Goal: Task Accomplishment & Management: Use online tool/utility

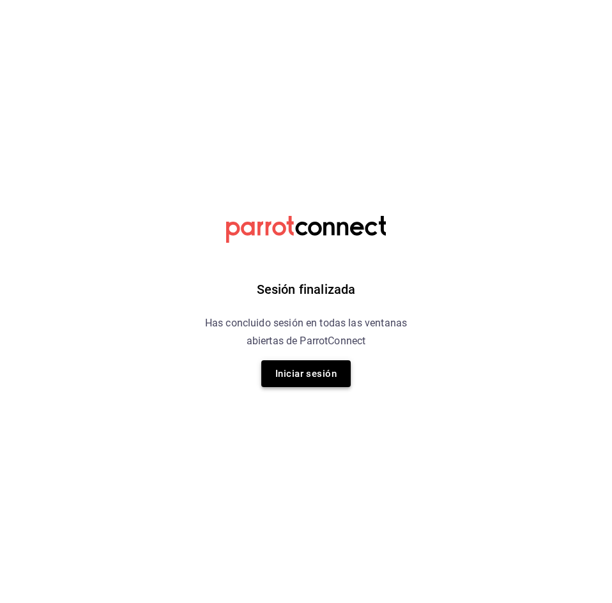
click at [311, 379] on button "Iniciar sesión" at bounding box center [305, 373] width 89 height 27
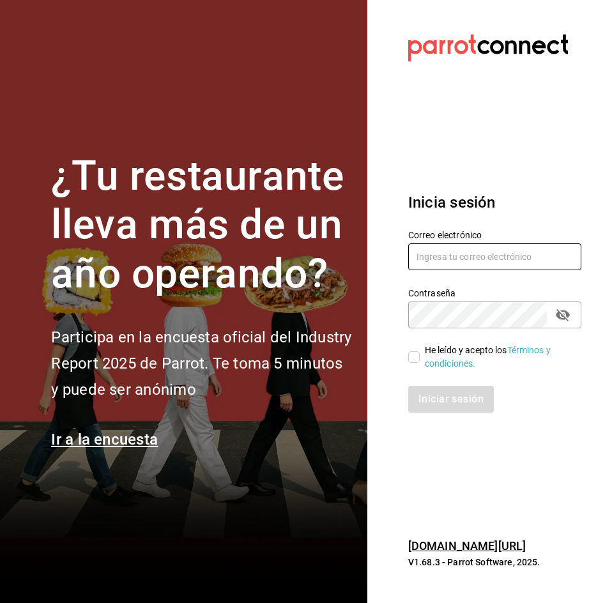
type input "javiersandovalm8@gmail.com"
click at [414, 361] on input "He leído y acepto los Términos y condiciones." at bounding box center [413, 356] width 11 height 11
checkbox input "true"
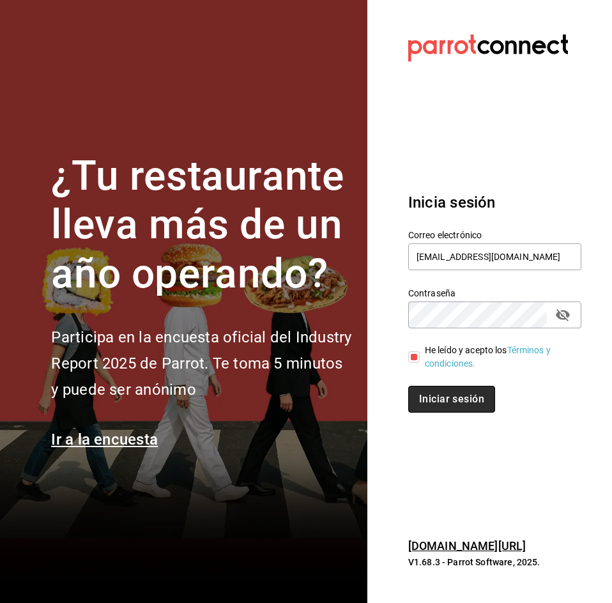
click at [469, 399] on button "Iniciar sesión" at bounding box center [451, 399] width 87 height 27
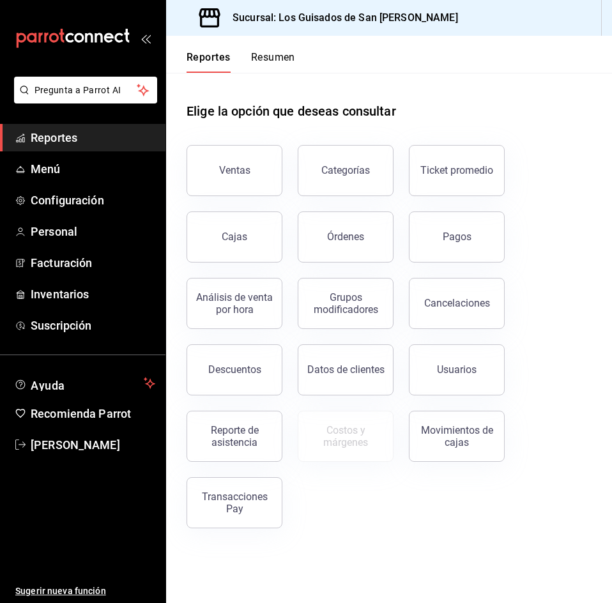
click at [269, 64] on button "Resumen" at bounding box center [273, 62] width 44 height 22
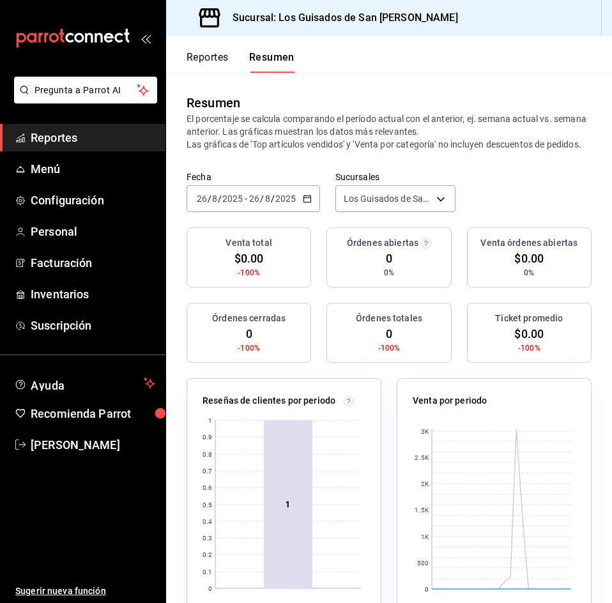
click at [303, 202] on \(Stroke\) "button" at bounding box center [307, 198] width 8 height 7
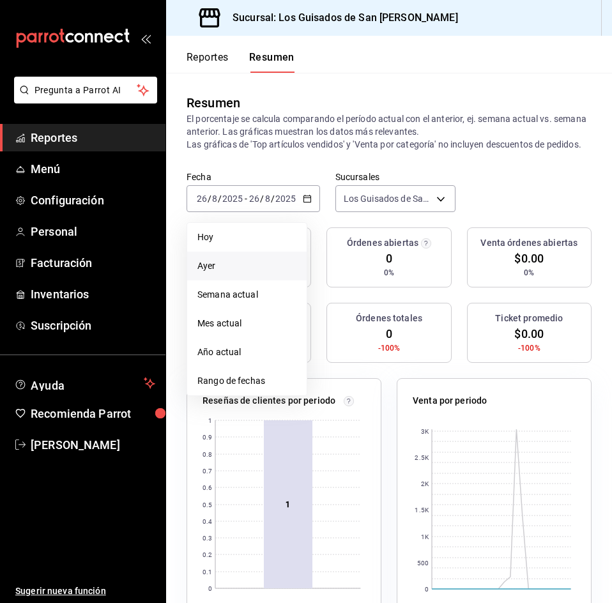
click at [247, 273] on span "Ayer" at bounding box center [246, 265] width 99 height 13
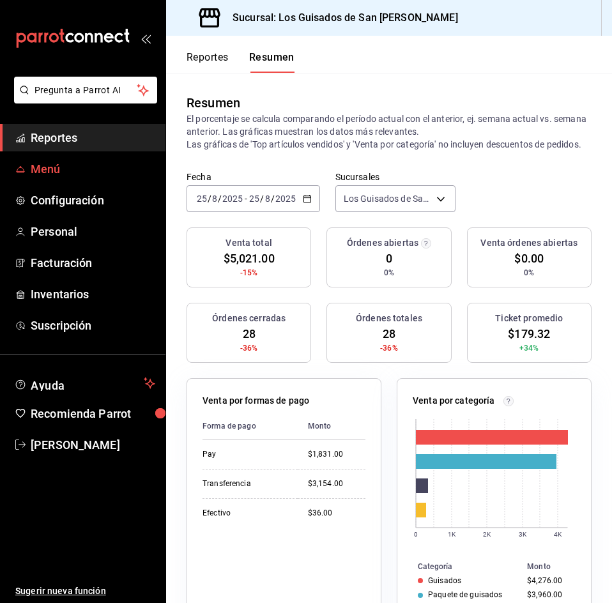
click at [87, 170] on span "Menú" at bounding box center [93, 168] width 124 height 17
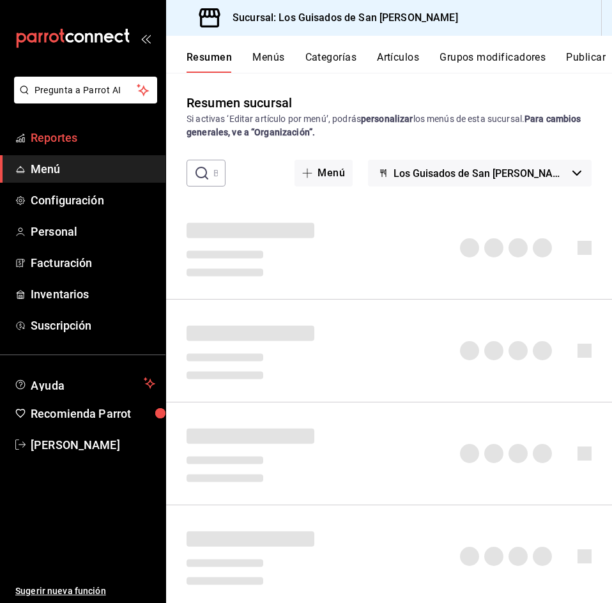
click at [50, 145] on span "Reportes" at bounding box center [93, 137] width 124 height 17
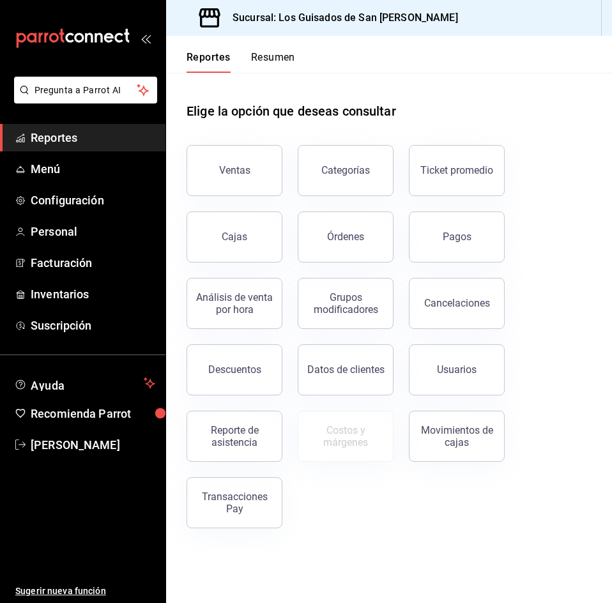
click at [225, 500] on div "Transacciones Pay" at bounding box center [234, 502] width 79 height 24
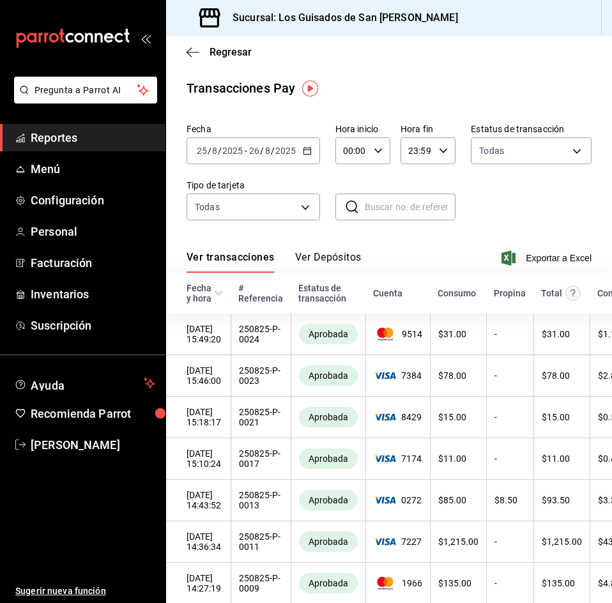
click at [328, 258] on button "Ver Depósitos" at bounding box center [328, 262] width 66 height 22
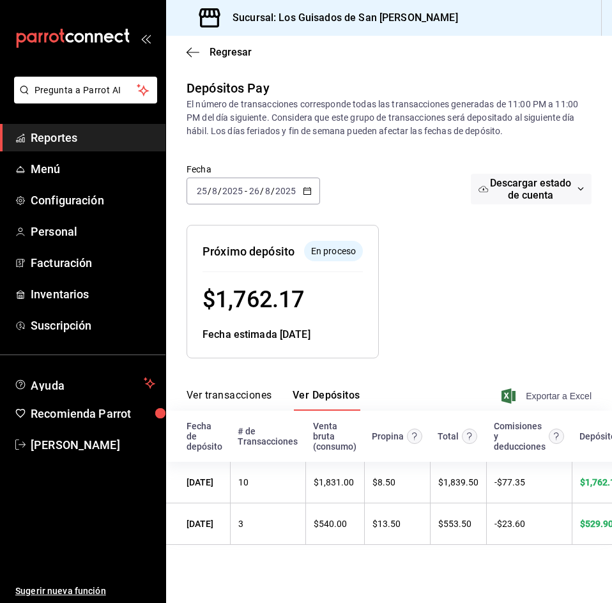
click at [542, 396] on span "Exportar a Excel" at bounding box center [547, 395] width 87 height 15
click at [287, 192] on input "2025" at bounding box center [286, 191] width 22 height 10
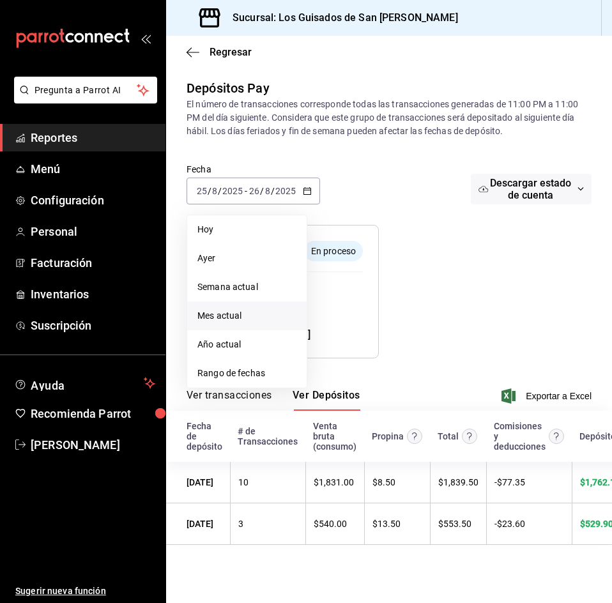
click at [240, 309] on span "Mes actual" at bounding box center [246, 315] width 99 height 13
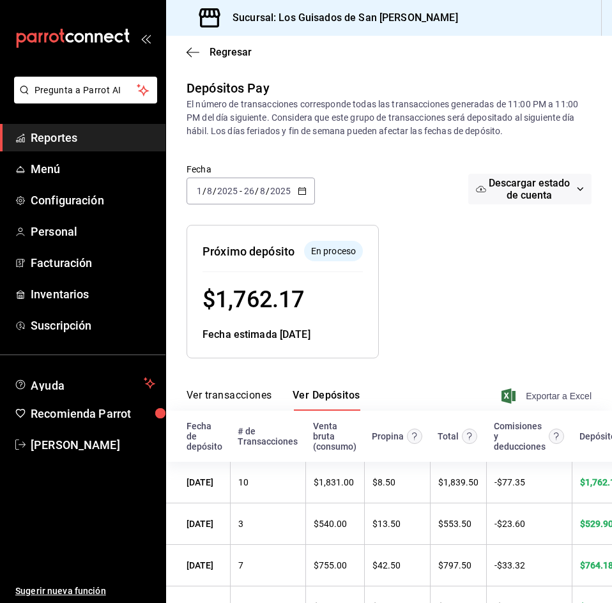
click at [526, 395] on span "Exportar a Excel" at bounding box center [547, 395] width 87 height 15
